Goal: Task Accomplishment & Management: Manage account settings

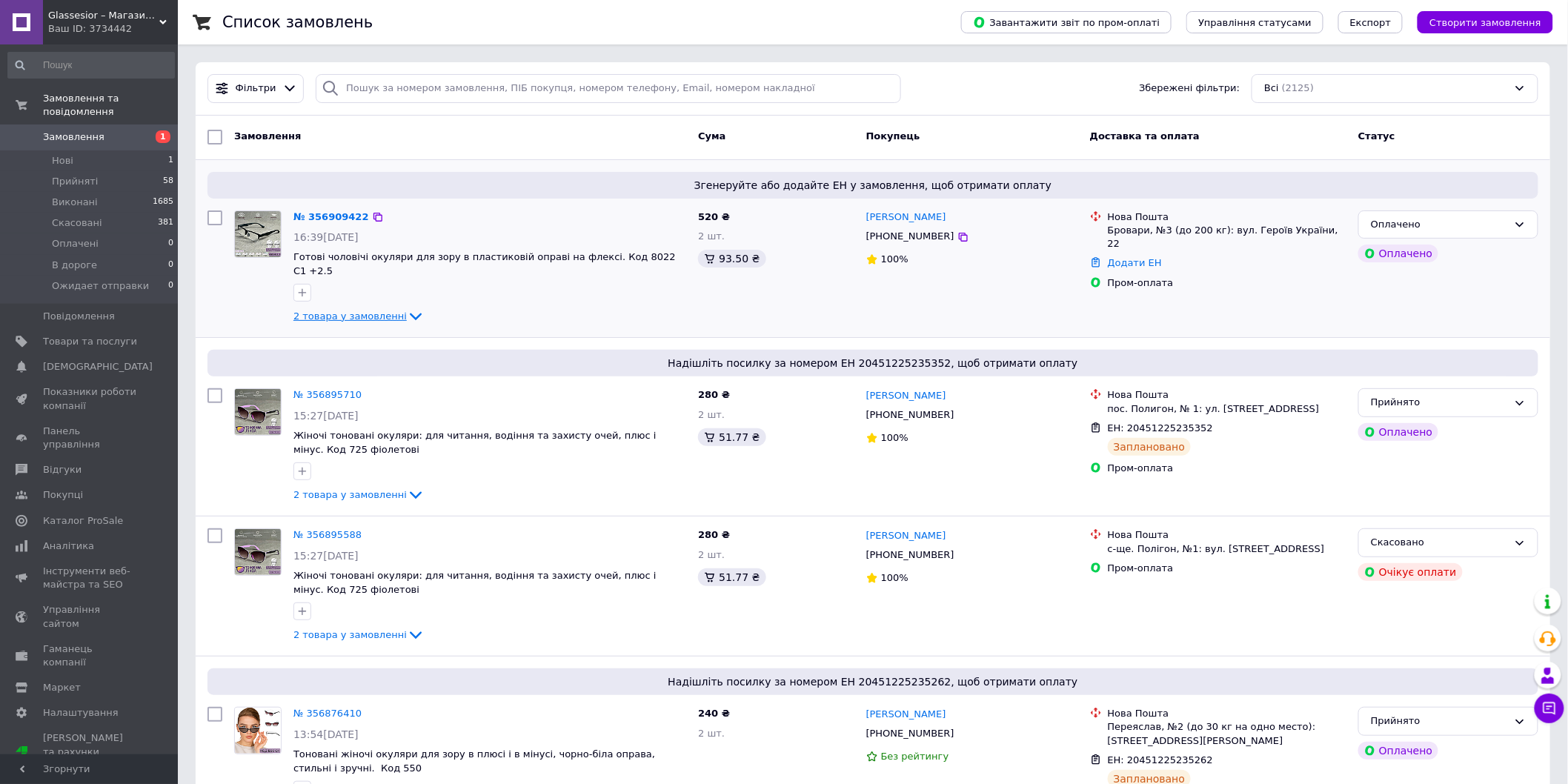
click at [384, 310] on span "2 товара у замовленні" at bounding box center [350, 316] width 113 height 11
